Goal: Transaction & Acquisition: Obtain resource

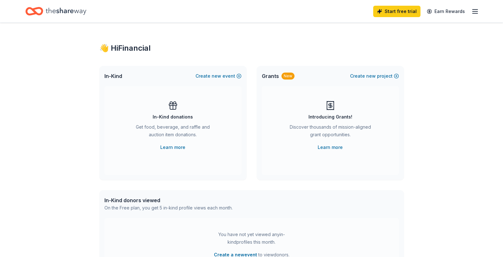
click at [175, 109] on icon at bounding box center [173, 108] width 6 height 4
click at [182, 148] on link "Learn more" at bounding box center [172, 148] width 25 height 8
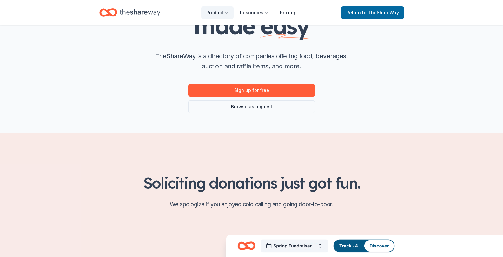
scroll to position [63, 0]
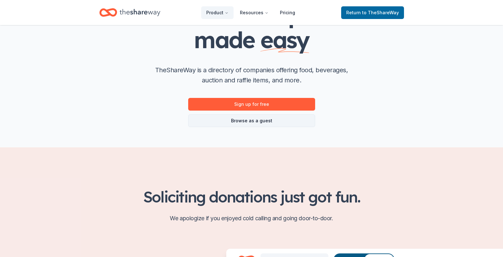
click at [266, 121] on link "Browse as a guest" at bounding box center [251, 121] width 127 height 13
click at [250, 121] on link "Browse as a guest" at bounding box center [251, 121] width 127 height 13
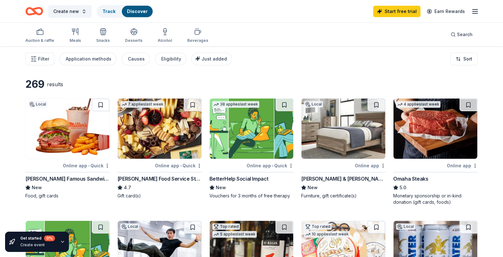
click at [150, 183] on div "[PERSON_NAME] Food Service Store" at bounding box center [159, 179] width 84 height 8
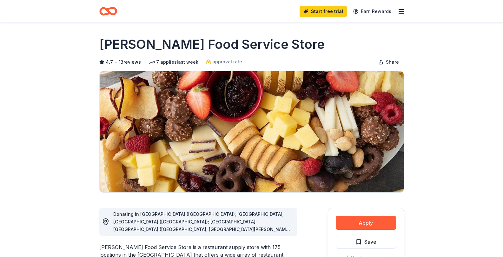
click at [404, 12] on icon "button" at bounding box center [402, 12] width 8 height 8
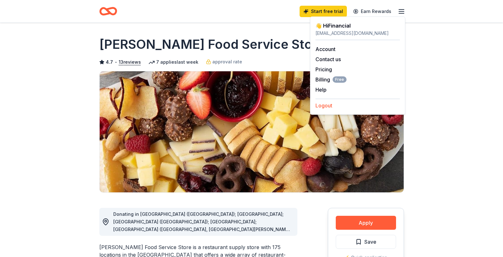
click at [328, 108] on button "Logout" at bounding box center [323, 106] width 17 height 8
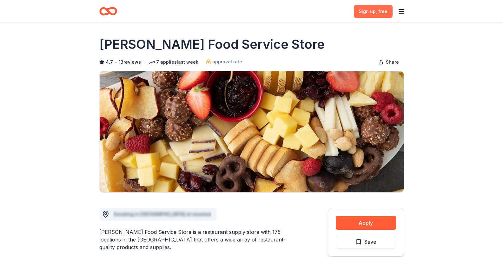
click at [384, 12] on span ", free" at bounding box center [382, 11] width 12 height 5
